Goal: Book appointment/travel/reservation

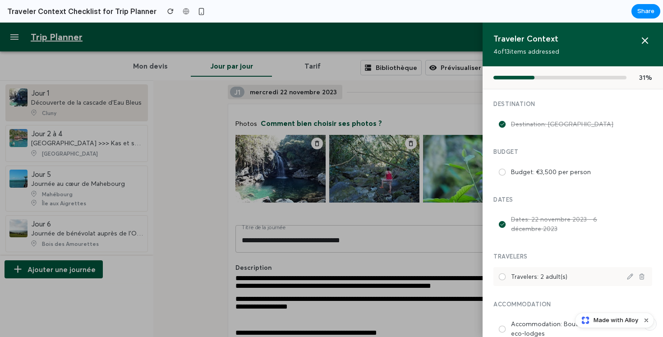
click at [551, 272] on label "Travelers: 2 adult(s)" at bounding box center [565, 276] width 109 height 9
click at [538, 171] on label "Budget: €3,500 per person" at bounding box center [565, 171] width 109 height 9
click at [538, 168] on label "Budget: €3,500 per person" at bounding box center [565, 171] width 109 height 9
click at [647, 42] on icon at bounding box center [644, 40] width 11 height 11
